Goal: Find specific page/section: Find specific page/section

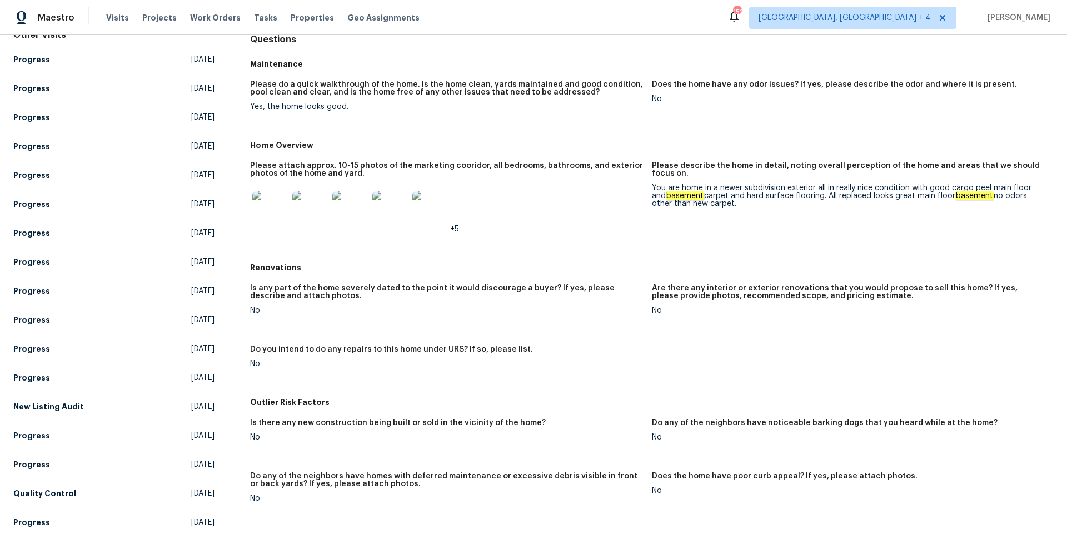
scroll to position [117, 0]
click at [275, 213] on img at bounding box center [270, 208] width 36 height 36
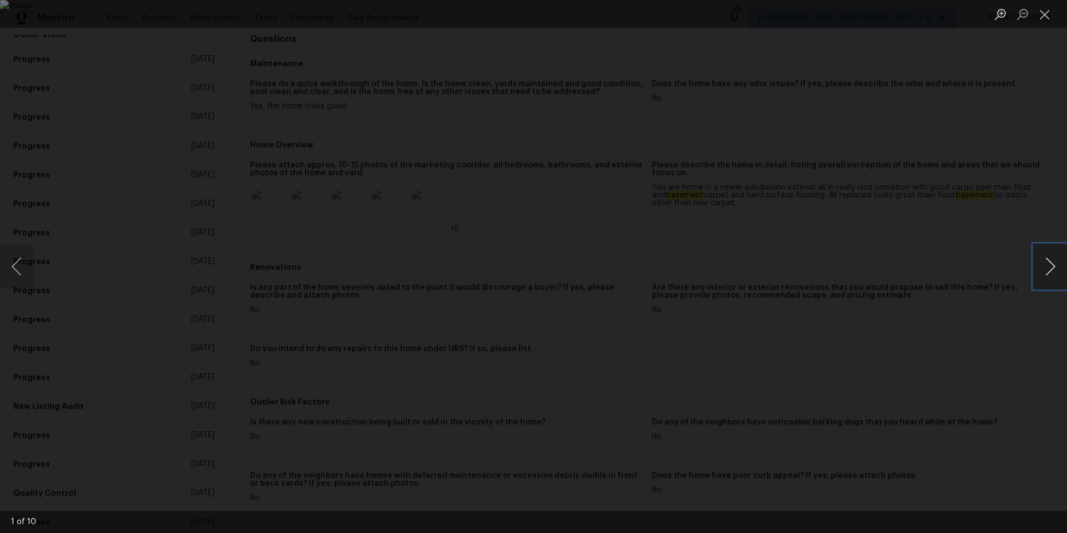
click at [1050, 267] on button "Next image" at bounding box center [1050, 266] width 33 height 44
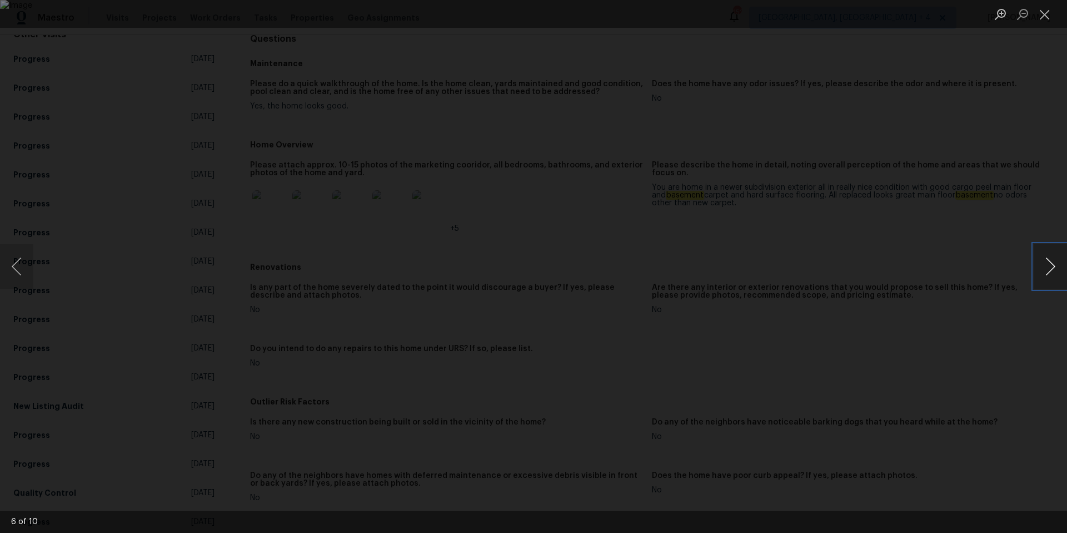
click at [1050, 267] on button "Next image" at bounding box center [1050, 266] width 33 height 44
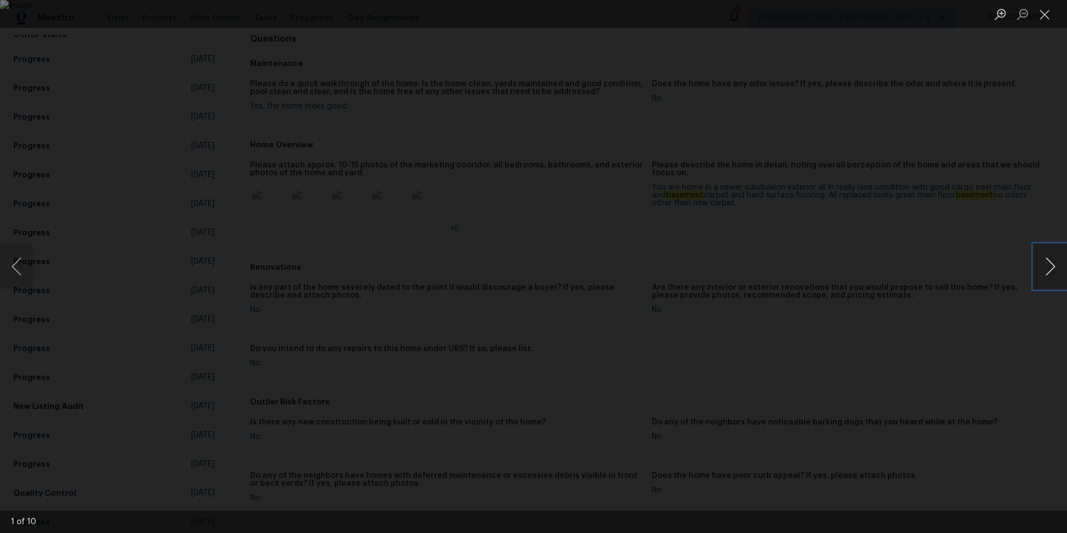
click at [1050, 267] on button "Next image" at bounding box center [1050, 266] width 33 height 44
click at [1041, 12] on button "Close lightbox" at bounding box center [1045, 13] width 22 height 19
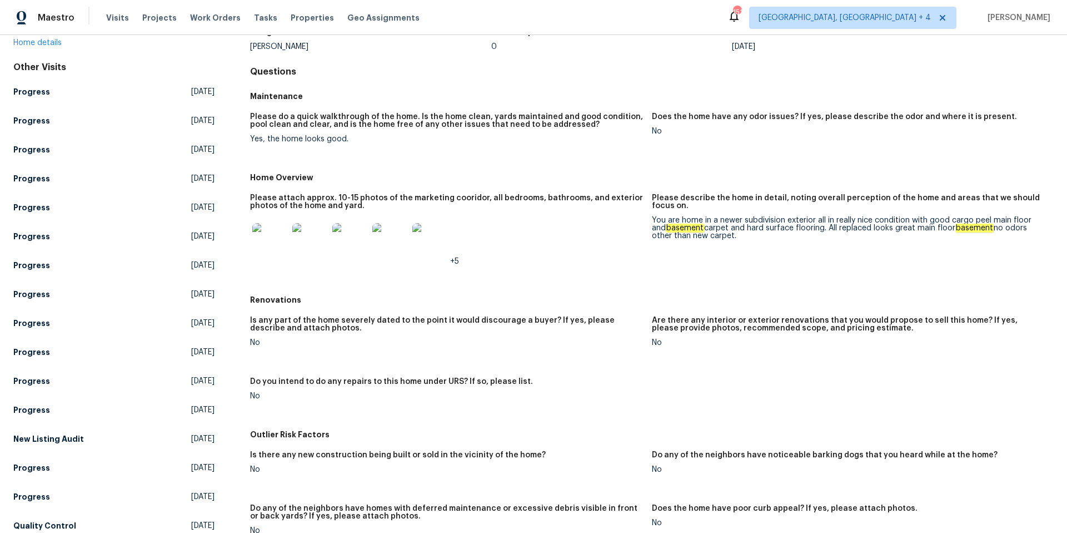
scroll to position [0, 0]
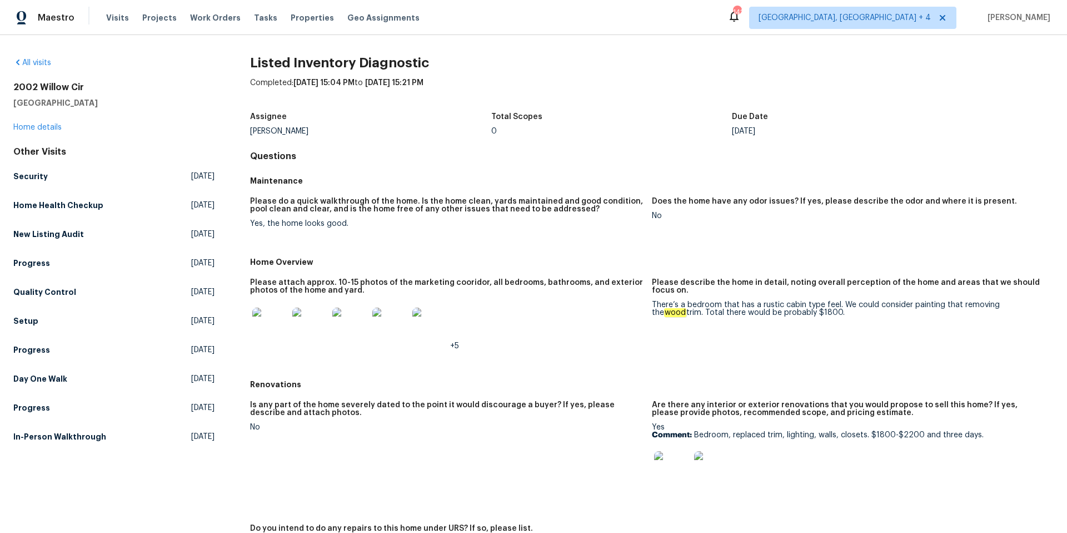
scroll to position [2, 0]
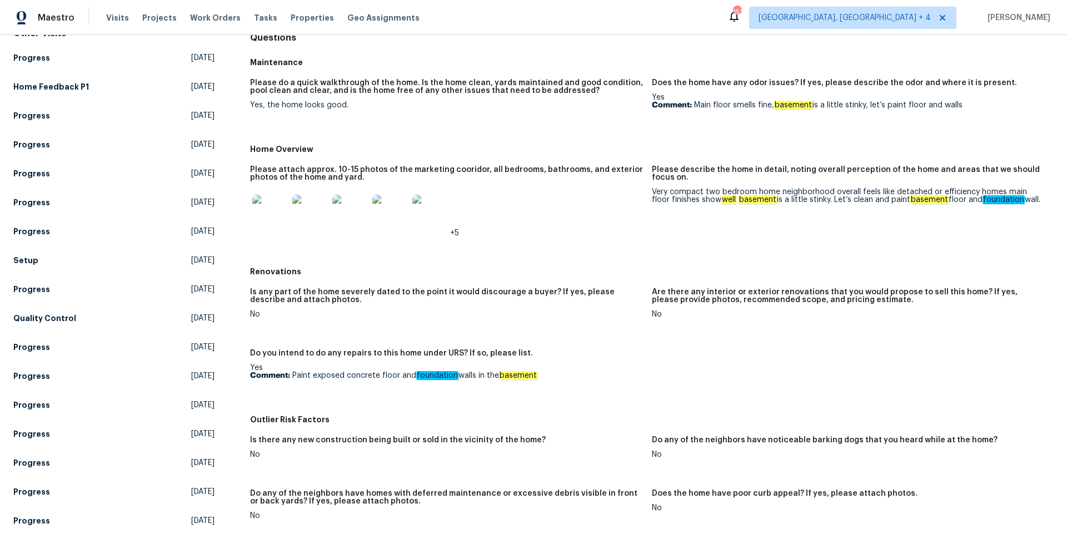
scroll to position [31, 0]
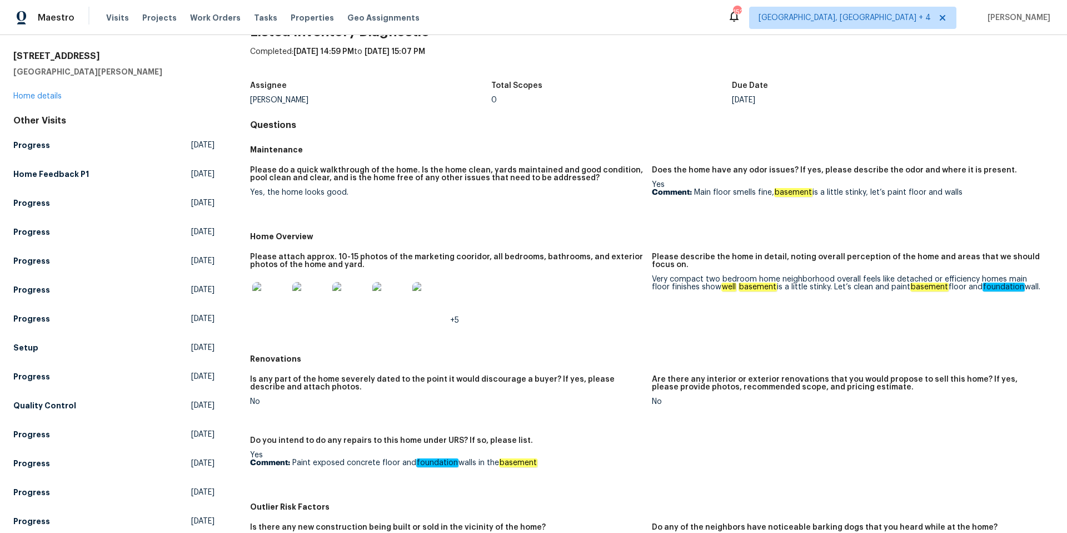
click at [274, 300] on img at bounding box center [270, 300] width 36 height 36
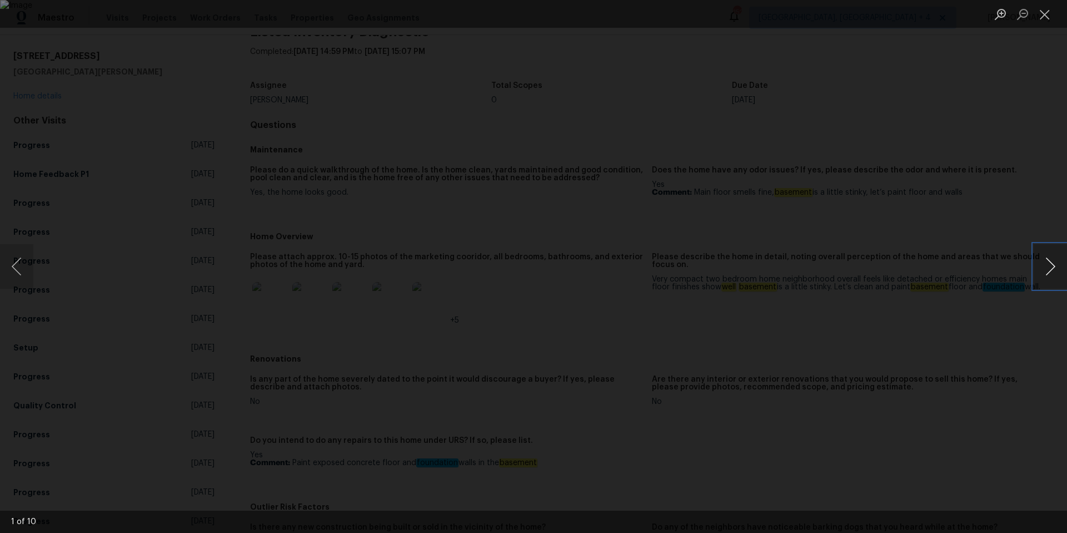
click at [1049, 260] on button "Next image" at bounding box center [1050, 266] width 33 height 44
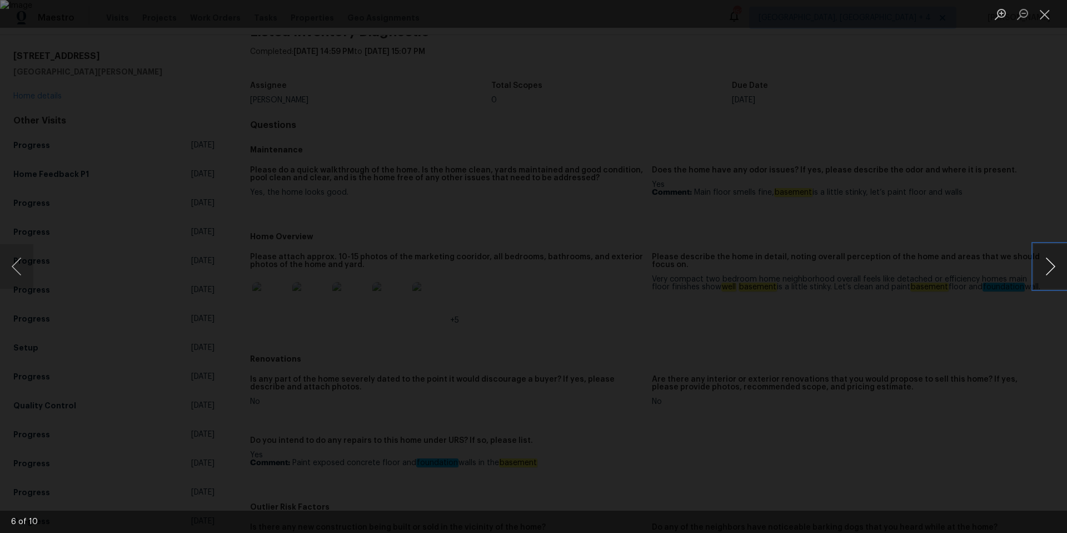
click at [1049, 260] on button "Next image" at bounding box center [1050, 266] width 33 height 44
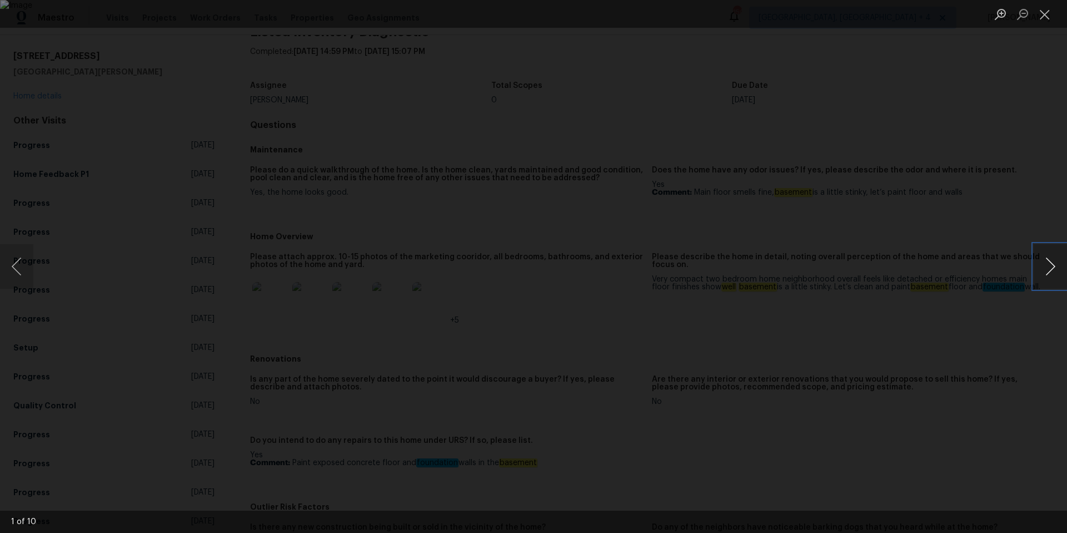
click at [1049, 260] on button "Next image" at bounding box center [1050, 266] width 33 height 44
click at [1049, 18] on button "Close lightbox" at bounding box center [1045, 13] width 22 height 19
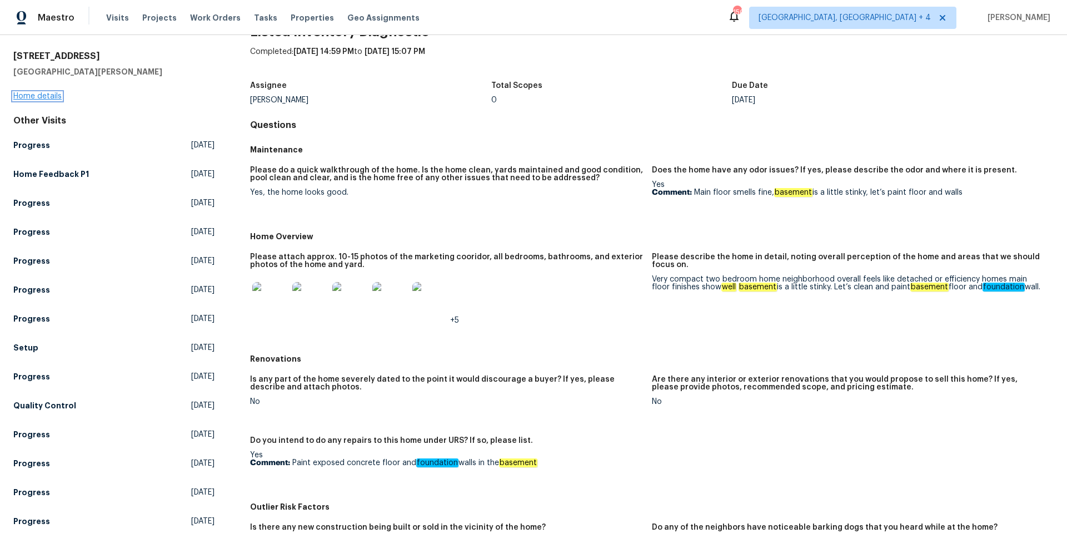
click at [51, 97] on link "Home details" at bounding box center [37, 96] width 48 height 8
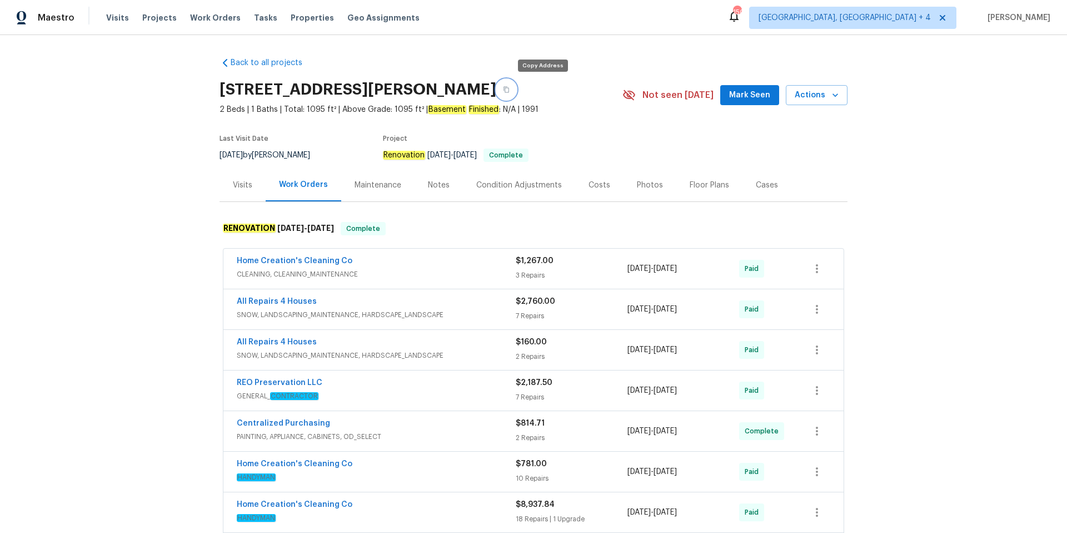
click at [510, 87] on icon "button" at bounding box center [506, 89] width 7 height 7
click at [240, 187] on div "Visits" at bounding box center [242, 185] width 19 height 11
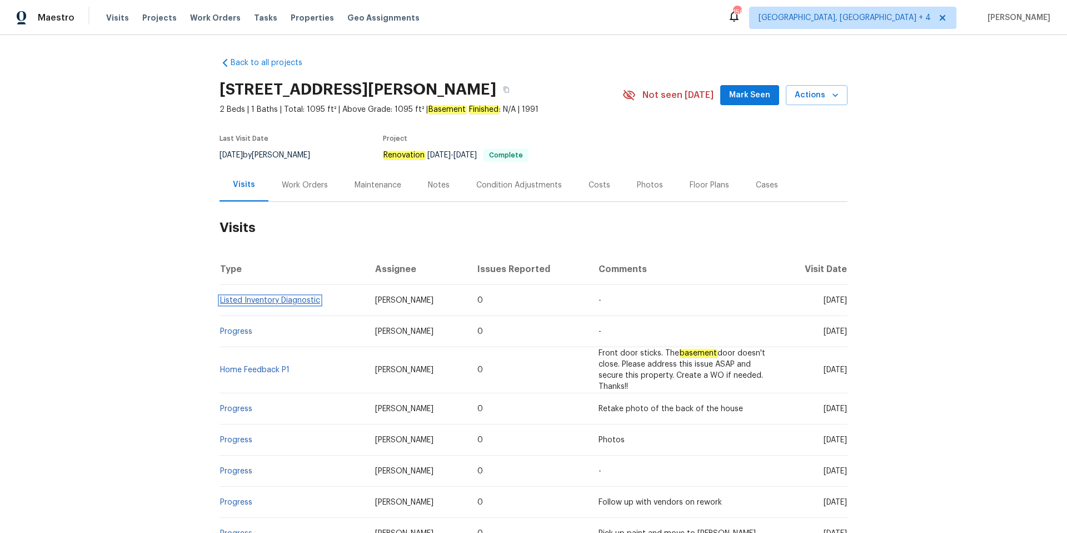
click at [280, 297] on link "Listed Inventory Diagnostic" at bounding box center [270, 300] width 100 height 8
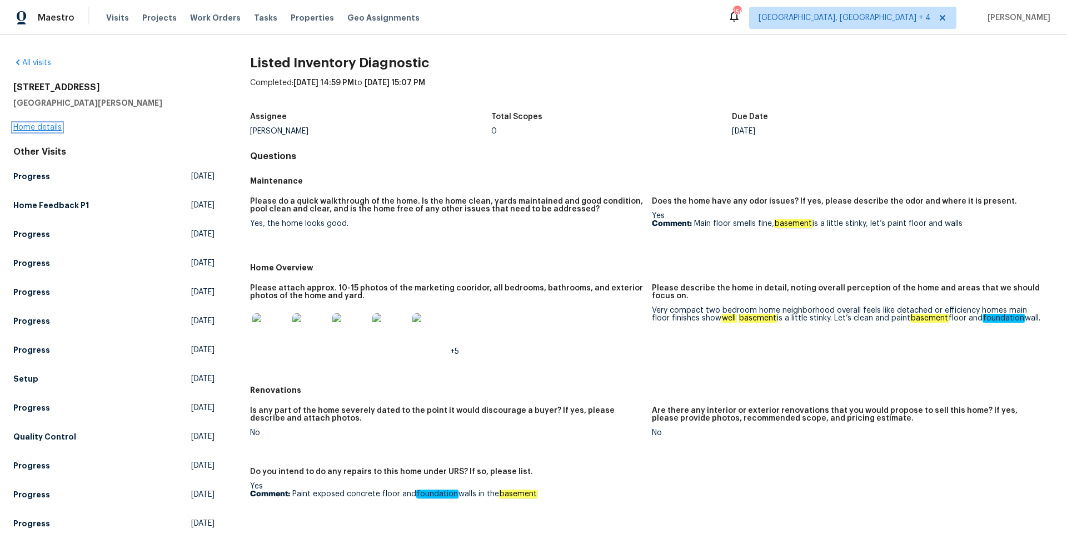
click at [44, 130] on link "Home details" at bounding box center [37, 127] width 48 height 8
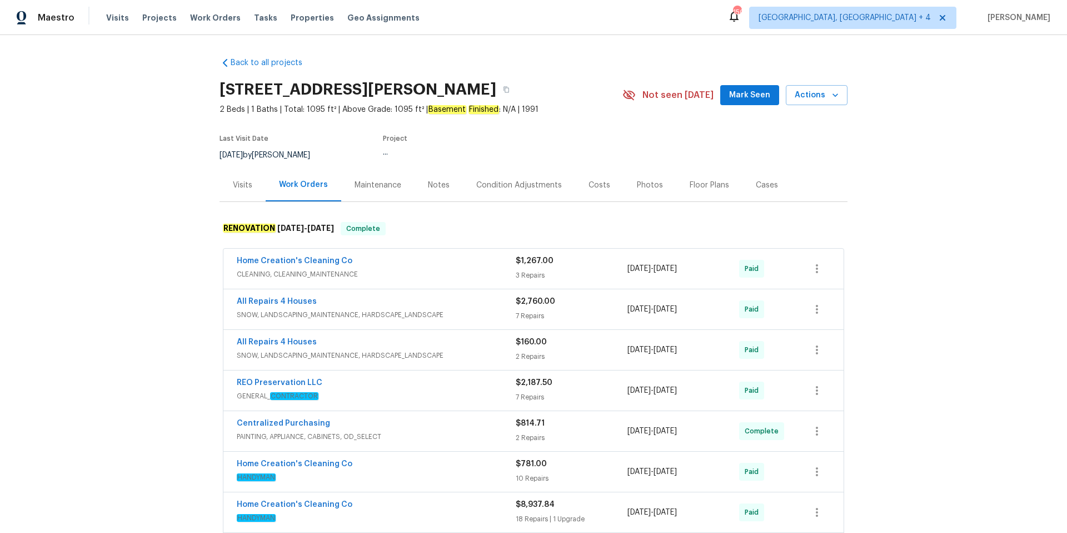
click at [589, 188] on div "Costs" at bounding box center [600, 185] width 22 height 11
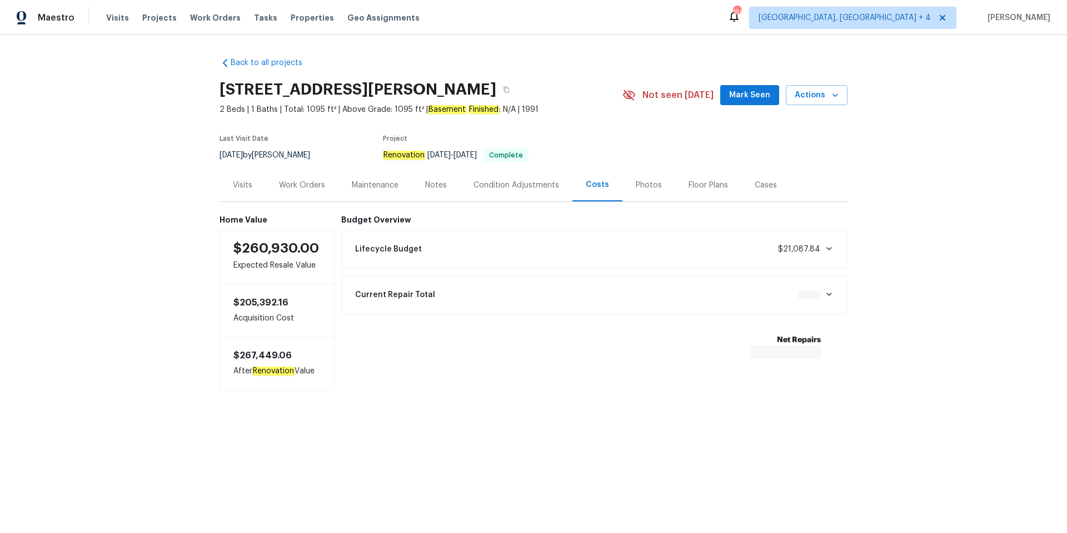
click at [831, 294] on icon at bounding box center [829, 294] width 9 height 9
click at [831, 294] on icon at bounding box center [830, 293] width 6 height 3
